Goal: Complete application form

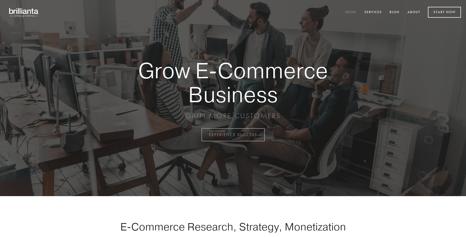
scroll to position [1321, 0]
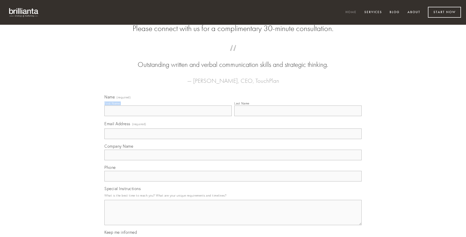
type input "[PERSON_NAME]"
click at [298, 116] on input "Last Name" at bounding box center [297, 110] width 127 height 11
type input "[PERSON_NAME]"
click at [233, 139] on input "Email Address (required)" at bounding box center [232, 133] width 257 height 11
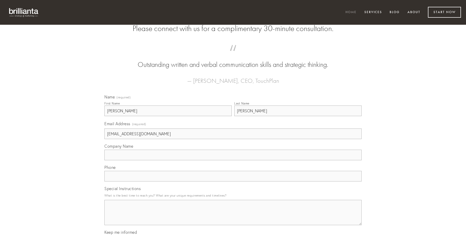
type input "[EMAIL_ADDRESS][DOMAIN_NAME]"
click at [233, 160] on input "Company Name" at bounding box center [232, 154] width 257 height 11
type input "undique"
click at [233, 181] on input "text" at bounding box center [232, 176] width 257 height 11
click at [233, 217] on textarea "Special Instructions" at bounding box center [232, 212] width 257 height 25
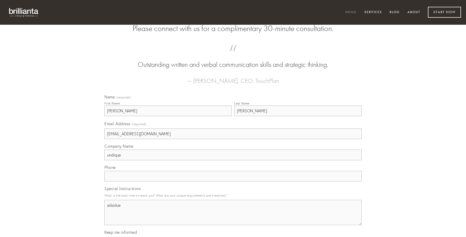
type textarea "adsidue"
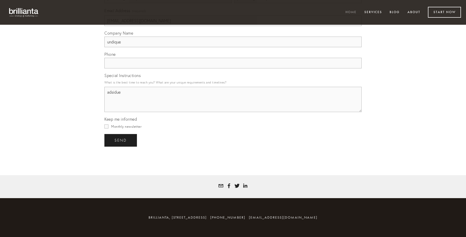
click at [121, 140] on span "send" at bounding box center [120, 140] width 12 height 5
